Goal: Obtain resource: Obtain resource

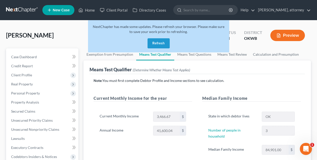
click at [159, 43] on button "Refresh" at bounding box center [158, 43] width 22 height 10
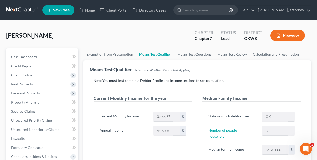
click at [162, 25] on div "McDonald, Minerva Upgraded Chapter Chapter 7 Status Lead District OKWB Preview …" at bounding box center [158, 162] width 317 height 284
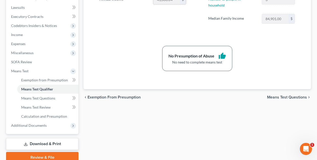
scroll to position [156, 0]
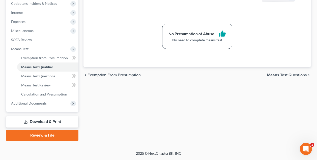
click at [60, 118] on link "Download & Print" at bounding box center [42, 122] width 72 height 12
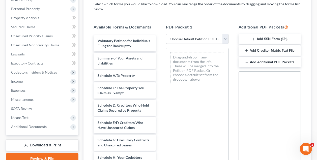
scroll to position [88, 0]
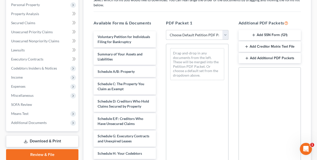
select select "0"
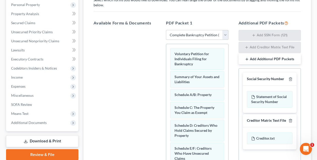
click at [119, 56] on div at bounding box center [124, 99] width 70 height 139
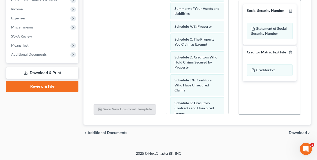
scroll to position [157, 0]
click at [273, 111] on div "Social Security Number Statement of Social Security Number Creditor Matrix Text…" at bounding box center [269, 57] width 62 height 115
click at [295, 132] on span "Download" at bounding box center [298, 133] width 18 height 4
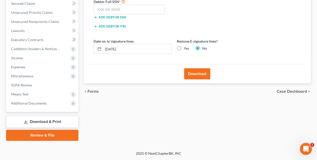
scroll to position [108, 0]
click at [142, 10] on input "text" at bounding box center [129, 10] width 71 height 10
click at [109, 8] on input "text" at bounding box center [129, 10] width 71 height 10
type input "455-53-8537"
click at [194, 74] on button "Download" at bounding box center [197, 73] width 26 height 11
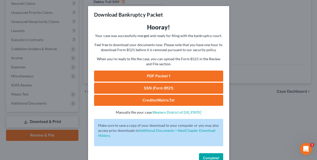
click at [178, 86] on link "SSN (Form B121)" at bounding box center [158, 88] width 129 height 11
click at [130, 77] on link "PDF Packet 1" at bounding box center [158, 76] width 129 height 11
click at [209, 156] on span "Complete!" at bounding box center [211, 158] width 16 height 4
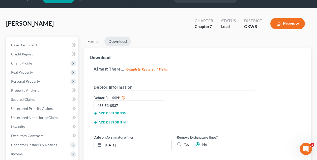
scroll to position [11, 0]
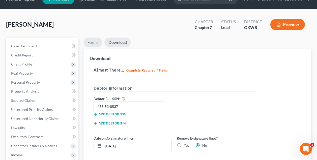
click at [95, 43] on link "Forms" at bounding box center [92, 43] width 19 height 10
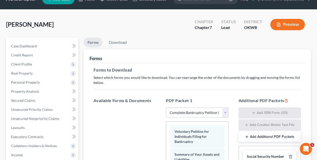
click at [188, 37] on div "McDonald, Minerva Upgraded Chapter Chapter 7 Status Lead District OKWB Preview" at bounding box center [158, 27] width 305 height 22
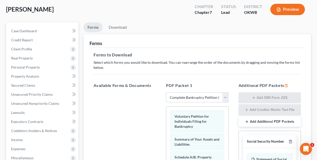
scroll to position [23, 0]
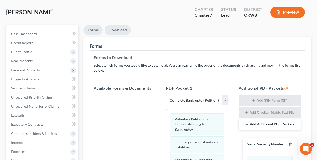
click at [121, 32] on link "Download" at bounding box center [118, 30] width 26 height 10
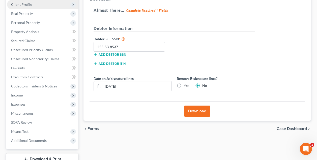
scroll to position [108, 0]
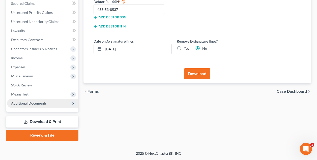
click at [45, 105] on span "Additional Documents" at bounding box center [42, 103] width 71 height 9
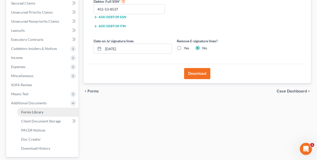
click at [36, 113] on span "Forms Library" at bounding box center [32, 112] width 22 height 4
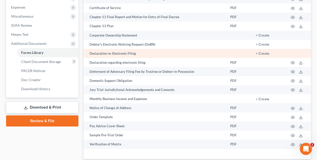
scroll to position [168, 0]
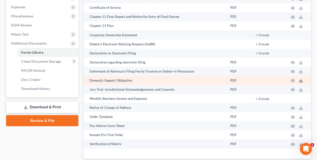
click at [302, 81] on icon at bounding box center [301, 81] width 4 height 4
click at [301, 81] on line at bounding box center [301, 80] width 0 height 2
click at [292, 80] on icon "button" at bounding box center [293, 81] width 4 height 4
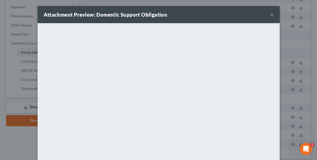
click at [271, 15] on button "×" at bounding box center [272, 15] width 4 height 6
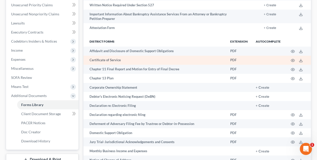
scroll to position [110, 0]
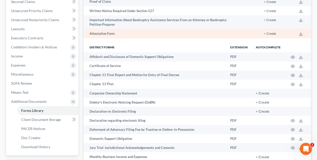
click at [126, 34] on td "Attestation Form" at bounding box center [158, 33] width 151 height 9
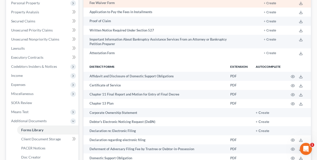
scroll to position [103, 0]
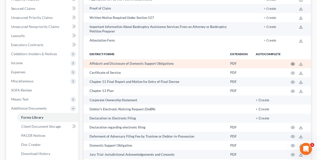
click at [292, 64] on circle "button" at bounding box center [292, 64] width 1 height 1
click at [292, 64] on div "Attachment Preview: Affidavit and Disclosure of Domestic Support Obligations × …" at bounding box center [158, 80] width 317 height 160
click at [292, 64] on circle "button" at bounding box center [292, 64] width 1 height 1
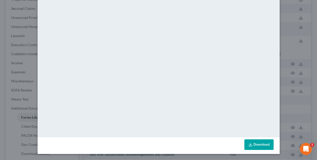
scroll to position [51, 0]
click at [263, 145] on link "Download" at bounding box center [258, 144] width 29 height 11
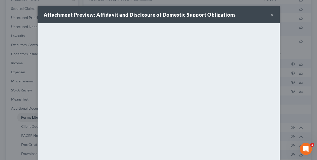
scroll to position [0, 0]
click at [270, 16] on button "×" at bounding box center [272, 15] width 4 height 6
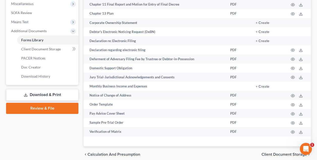
scroll to position [182, 0]
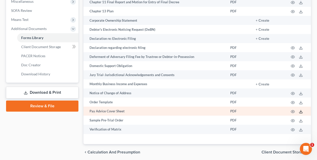
click at [301, 112] on icon at bounding box center [301, 112] width 4 height 4
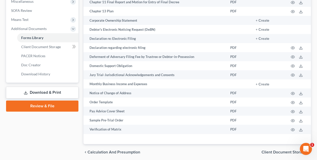
click at [48, 92] on link "Download & Print" at bounding box center [42, 93] width 72 height 12
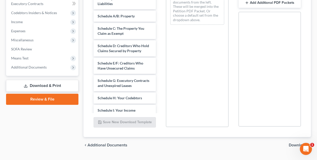
scroll to position [147, 0]
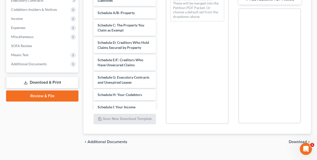
click at [158, 55] on div "Voluntary Petition for Individuals Filing for Bankruptcy Summary of Your Assets…" at bounding box center [124, 121] width 70 height 297
click at [78, 112] on div "Case Dashboard Payments Invoices Payments Payments Credit Report Client Profile" at bounding box center [42, 25] width 77 height 249
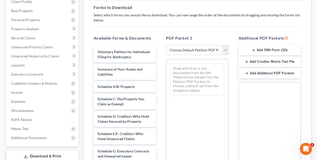
scroll to position [71, 0]
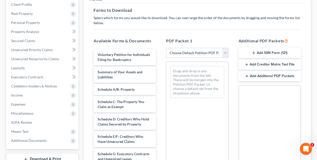
click at [225, 52] on select "Choose Default Petition PDF Packet Complete Bankruptcy Petition (all forms and …" at bounding box center [197, 53] width 62 height 10
click at [86, 140] on div "Forms Forms to Download Select which forms you would like to download. You can …" at bounding box center [196, 100] width 227 height 221
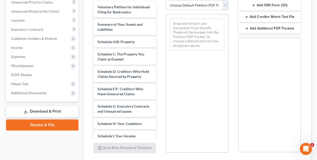
scroll to position [120, 0]
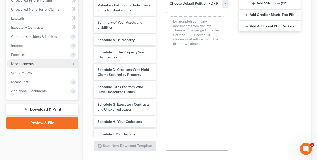
click at [22, 65] on span "Miscellaneous" at bounding box center [22, 64] width 22 height 4
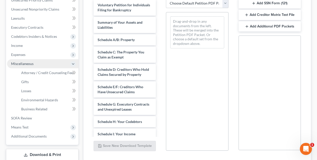
click at [22, 65] on span "Miscellaneous" at bounding box center [22, 64] width 22 height 4
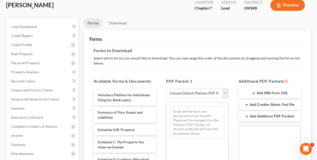
scroll to position [6, 0]
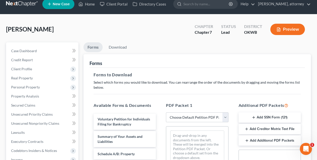
click at [180, 33] on div "McDonald, Minerva Upgraded Chapter Chapter 7 Status Lead District OKWB Preview" at bounding box center [158, 31] width 305 height 22
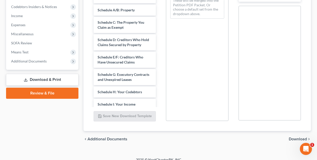
scroll to position [151, 0]
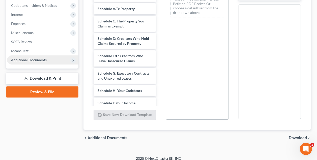
click at [72, 60] on icon at bounding box center [73, 60] width 4 height 4
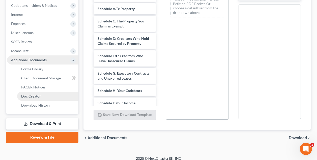
click at [35, 96] on span "Doc Creator" at bounding box center [31, 96] width 20 height 4
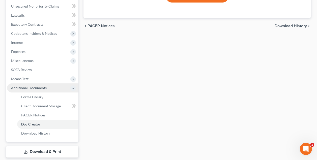
scroll to position [131, 0]
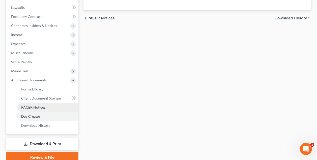
click at [34, 106] on span "PACER Notices" at bounding box center [33, 107] width 24 height 4
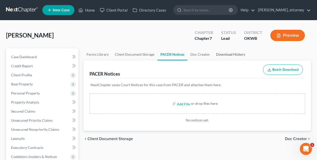
click at [217, 57] on link "Download History" at bounding box center [230, 54] width 35 height 12
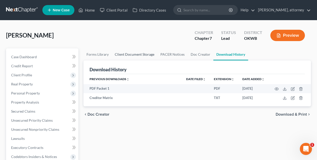
click at [145, 56] on link "Client Document Storage" at bounding box center [135, 54] width 46 height 12
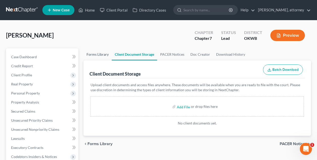
click at [106, 54] on link "Forms Library" at bounding box center [97, 54] width 28 height 12
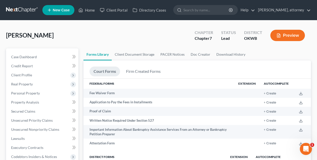
click at [123, 28] on div "McDonald, Minerva Upgraded Chapter Chapter 7 Status Lead District OKWB Preview" at bounding box center [158, 37] width 305 height 22
